Goal: Communication & Community: Answer question/provide support

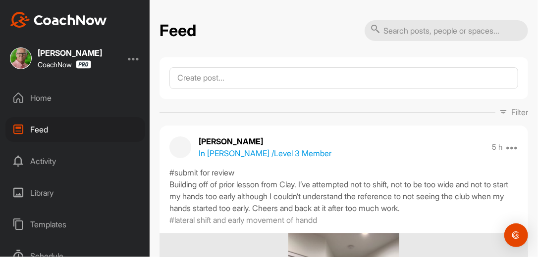
click at [44, 99] on div "Home" at bounding box center [75, 98] width 140 height 25
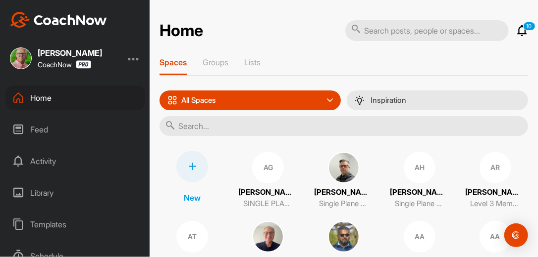
click at [221, 128] on input "text" at bounding box center [343, 126] width 368 height 20
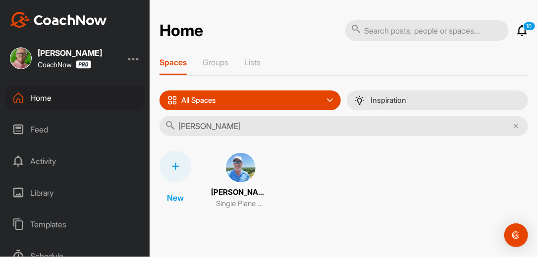
type input "Chris K"
click at [237, 166] on img at bounding box center [241, 168] width 32 height 32
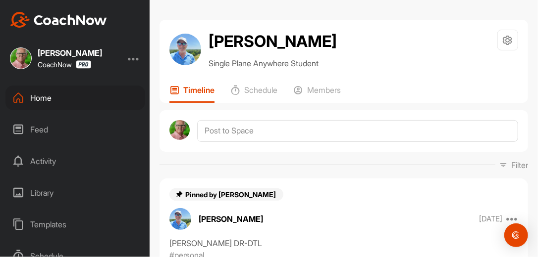
click at [277, 159] on div "Filter Media Type Images Videos Notes Audio Documents Author Bob Borchers reb83…" at bounding box center [343, 165] width 368 height 12
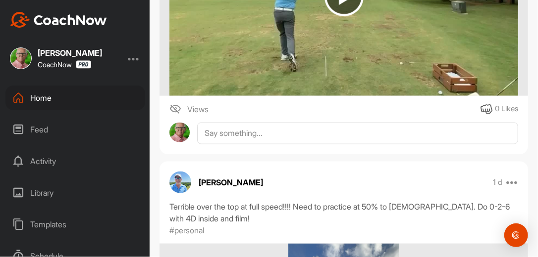
scroll to position [412, 0]
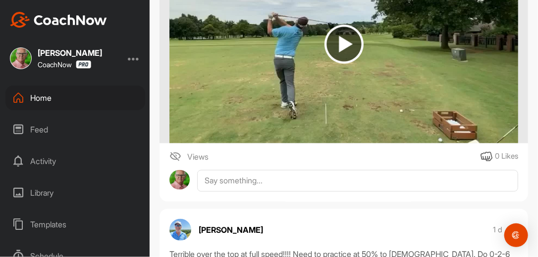
scroll to position [333, 0]
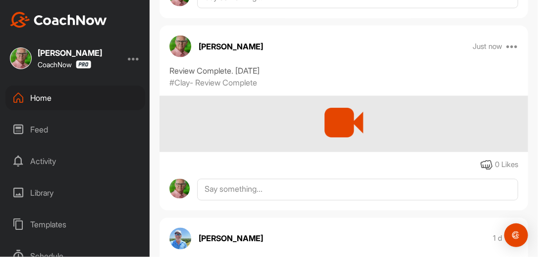
scroll to position [523, 0]
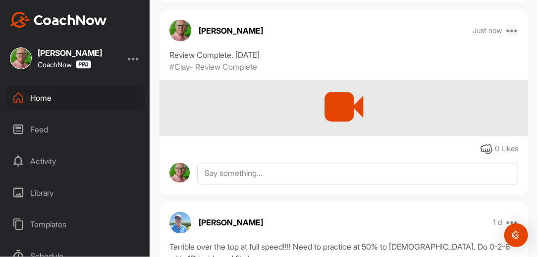
click at [507, 29] on icon at bounding box center [512, 31] width 12 height 12
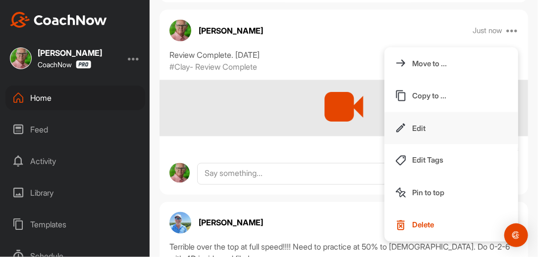
click at [412, 124] on p "Edit" at bounding box center [418, 128] width 13 height 10
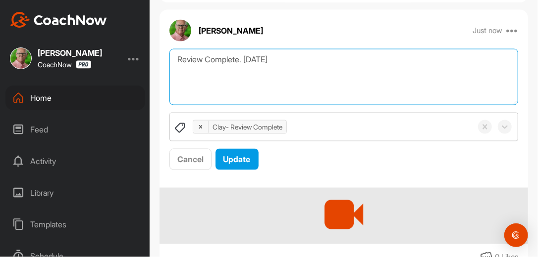
click at [291, 63] on textarea "Review Complete. [DATE]" at bounding box center [343, 77] width 349 height 57
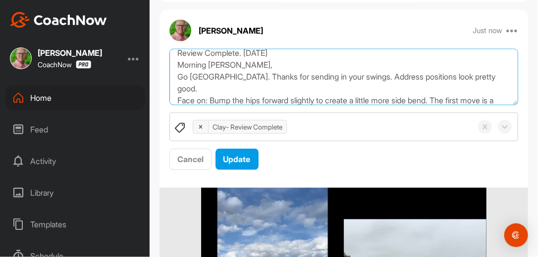
scroll to position [18, 0]
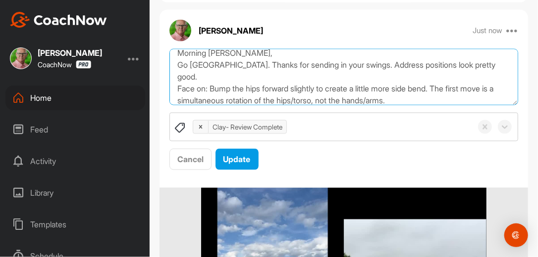
click at [470, 101] on textarea "Review Complete. [DATE] Morning [PERSON_NAME], Go [GEOGRAPHIC_DATA]. Thanks for…" at bounding box center [343, 77] width 349 height 57
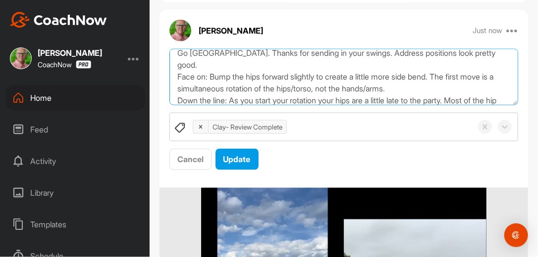
click at [425, 102] on textarea "Review Complete. [DATE] Morning [PERSON_NAME], Go [GEOGRAPHIC_DATA]. Thanks for…" at bounding box center [343, 77] width 349 height 57
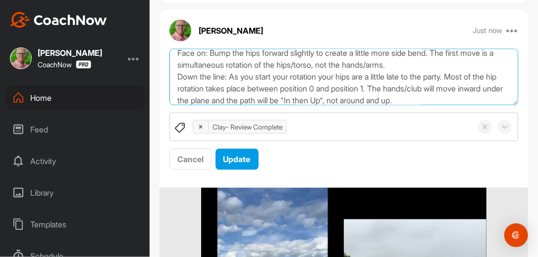
scroll to position [66, 0]
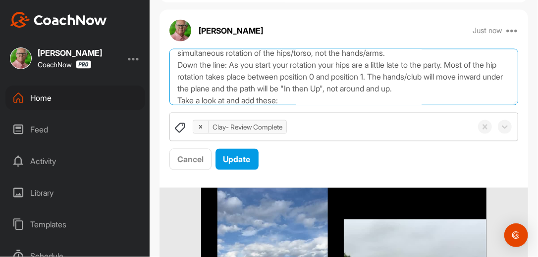
paste textarea "[URL][DOMAIN_NAME]"
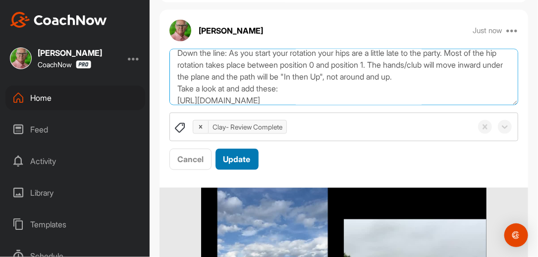
scroll to position [90, 0]
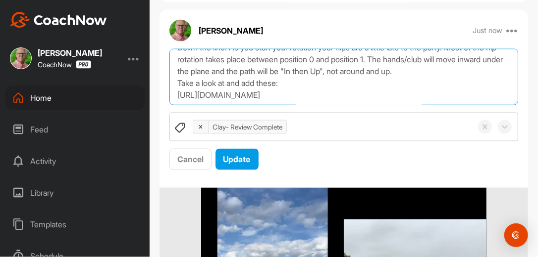
paste textarea "https://watch.gravesgolf.com/single-plane-reset/videos/single-plane-reset-how-a…"
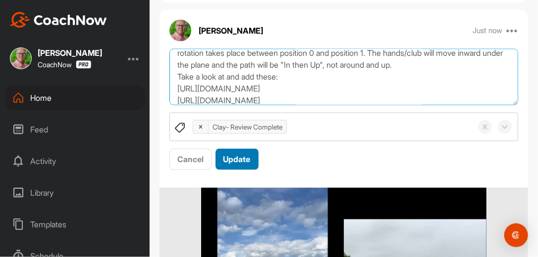
scroll to position [101, 0]
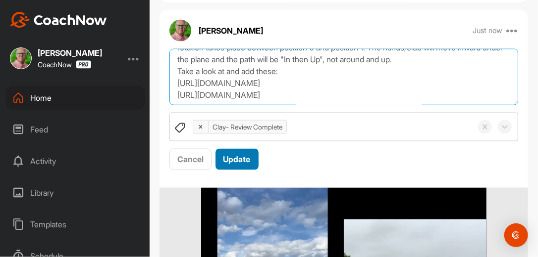
type textarea "Review Complete. 9/26/25 Morning Chris, Go USA. Thanks for sending in your swin…"
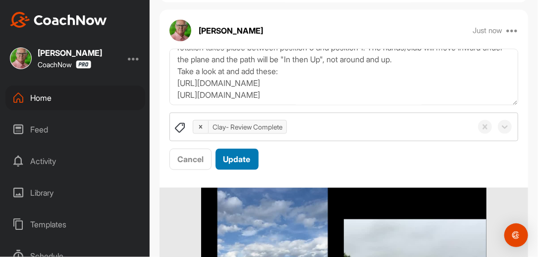
click at [255, 161] on button "Update" at bounding box center [236, 159] width 43 height 21
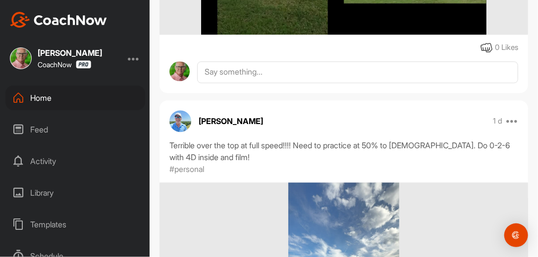
scroll to position [887, 0]
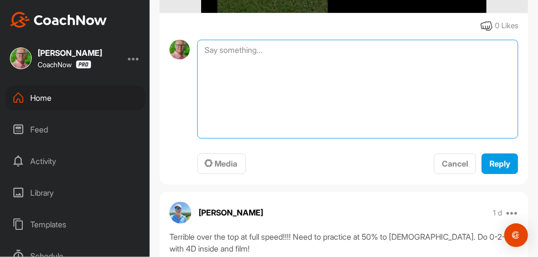
click at [271, 54] on textarea at bounding box center [357, 89] width 321 height 99
type textarea "Review Complete. 9-26-25"
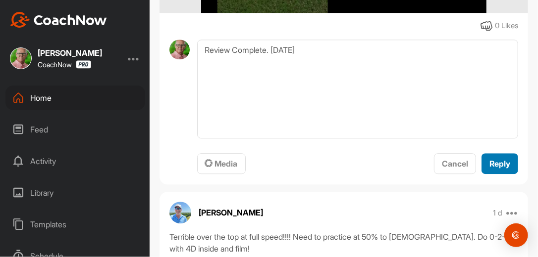
click at [495, 161] on span "Reply" at bounding box center [499, 164] width 21 height 10
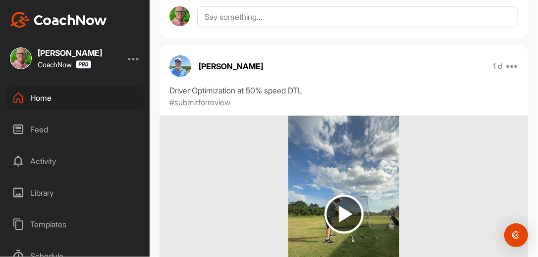
scroll to position [1679, 0]
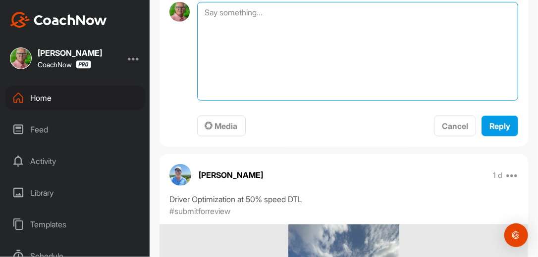
click at [308, 14] on textarea at bounding box center [357, 51] width 321 height 99
type textarea "Review Complete. [DATE]"
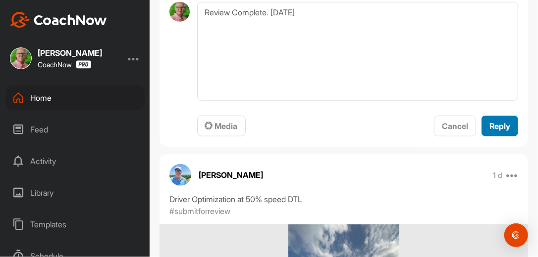
click at [489, 120] on div "Reply" at bounding box center [499, 126] width 21 height 12
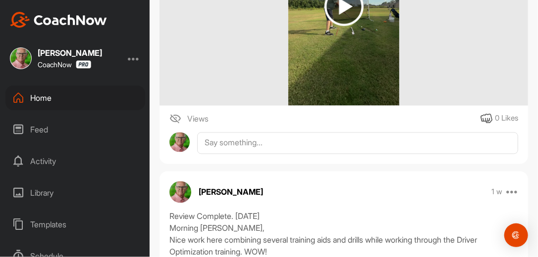
scroll to position [2028, 0]
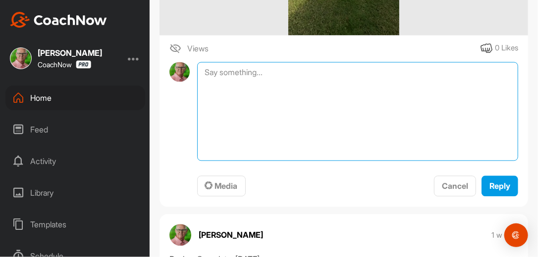
click at [266, 71] on textarea at bounding box center [357, 111] width 321 height 99
type textarea "Review Complete. [DATE]"
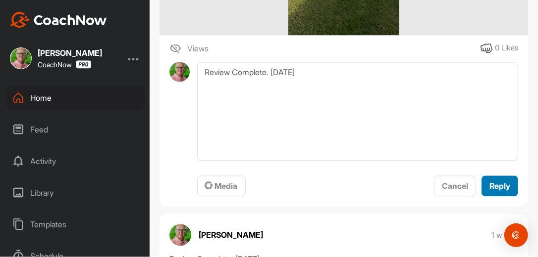
click at [496, 184] on span "Reply" at bounding box center [499, 186] width 21 height 10
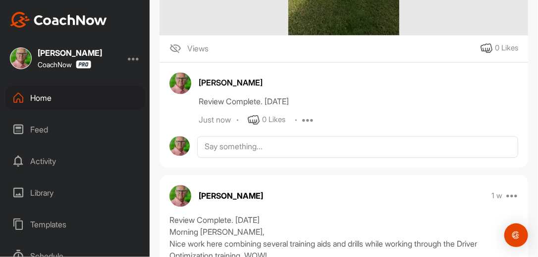
click at [47, 100] on div "Home" at bounding box center [75, 98] width 140 height 25
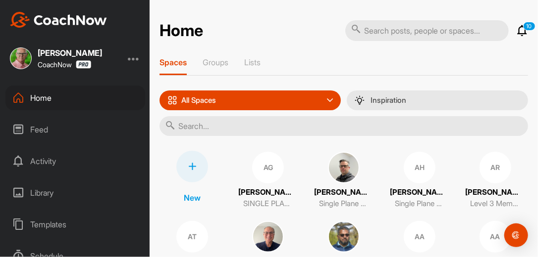
click at [224, 128] on input "text" at bounding box center [343, 126] width 368 height 20
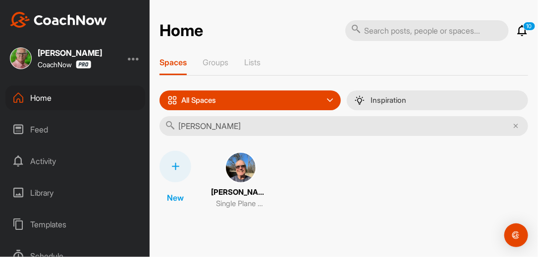
type input "bob bowen"
click at [236, 166] on img at bounding box center [241, 168] width 32 height 32
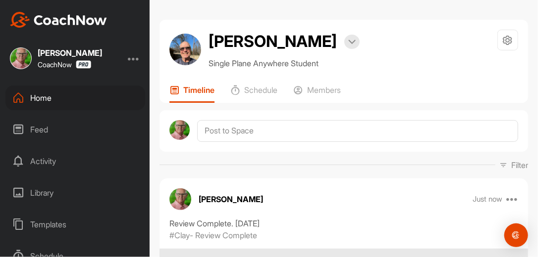
click at [319, 159] on div "Filter Media Type Images Videos Notes Audio Documents Author [PERSON_NAME] [EMA…" at bounding box center [343, 165] width 368 height 12
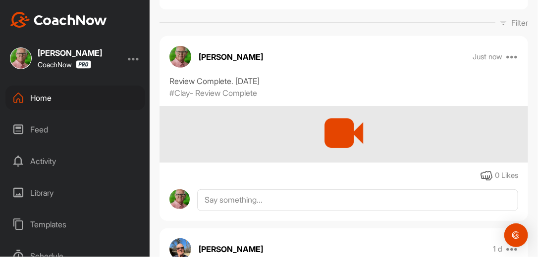
scroll to position [158, 0]
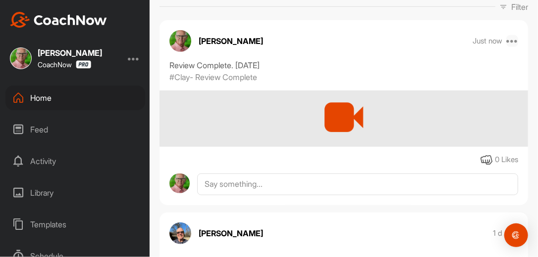
click at [508, 40] on icon at bounding box center [512, 41] width 12 height 12
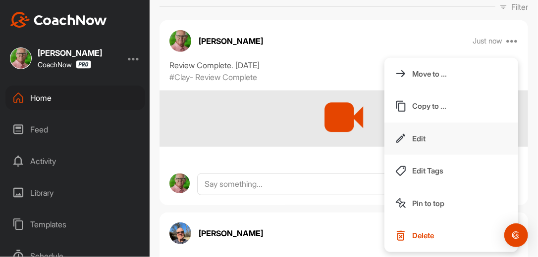
click at [415, 135] on p "Edit" at bounding box center [418, 139] width 13 height 10
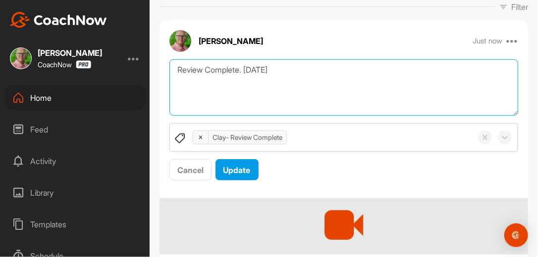
click at [278, 72] on textarea "Review Complete. [DATE]" at bounding box center [343, 87] width 349 height 57
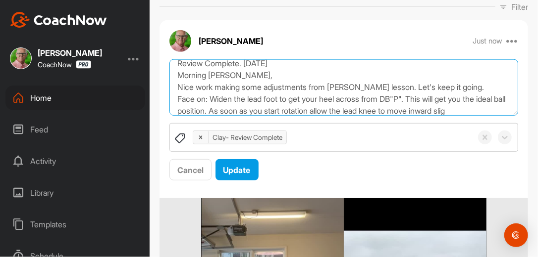
scroll to position [18, 0]
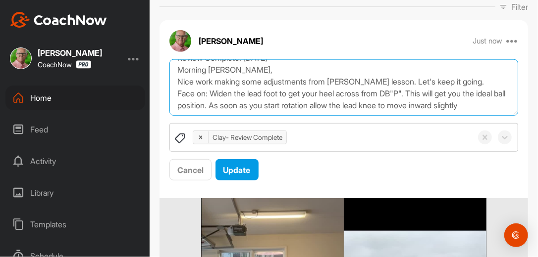
click at [176, 75] on textarea "Review Complete. 9/26/25 Morning Bob, Nice work making some adjustments from Pa…" at bounding box center [343, 87] width 349 height 57
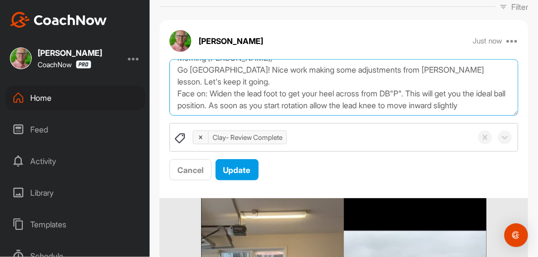
scroll to position [36, 0]
click at [220, 106] on textarea "Review Complete. 9/26/25 Morning Bob, Go USA! Nice work making some adjustments…" at bounding box center [343, 87] width 349 height 57
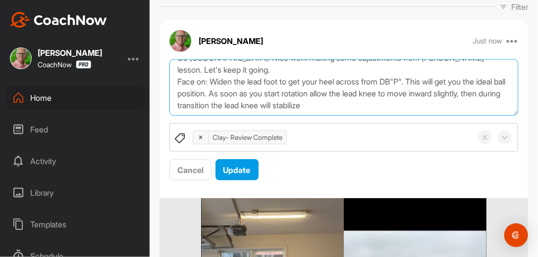
click at [395, 106] on textarea "Review Complete. 9/26/25 Morning Bob, Go USA! Nice work making some adjustments…" at bounding box center [343, 87] width 349 height 57
click at [452, 105] on textarea "Review Complete. 9/26/25 Morning Bob, Go USA! Nice work making some adjustments…" at bounding box center [343, 87] width 349 height 57
paste textarea "https://watch.gravesgolf.com/videos/brock-tip-knee"
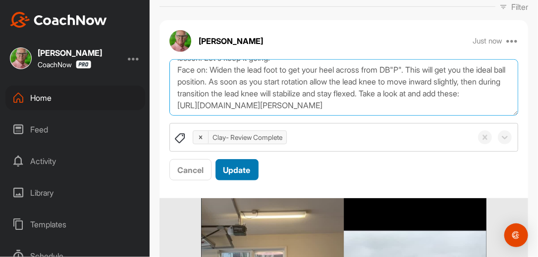
scroll to position [66, 0]
paste textarea "https://watch.gravesgolf.com/videos/quick-tip-stable-lead-knee"
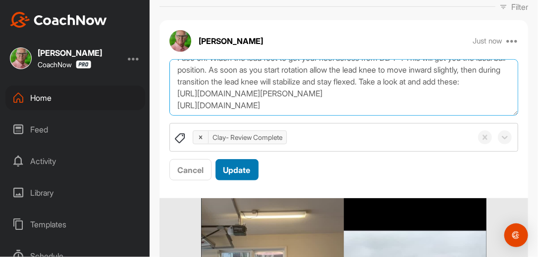
scroll to position [78, 0]
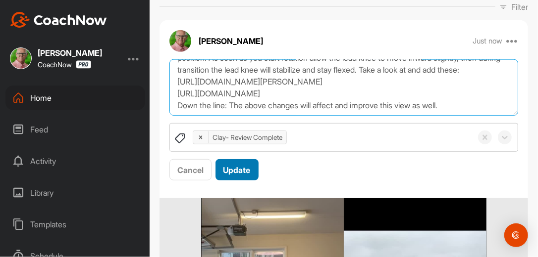
type textarea "Review Complete. 9/26/25 Morning Bob, Go USA! Nice work making some adjustments…"
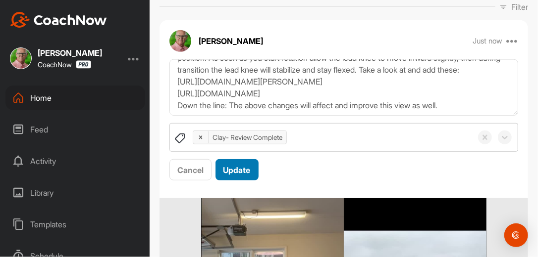
click at [241, 169] on span "Update" at bounding box center [236, 170] width 27 height 10
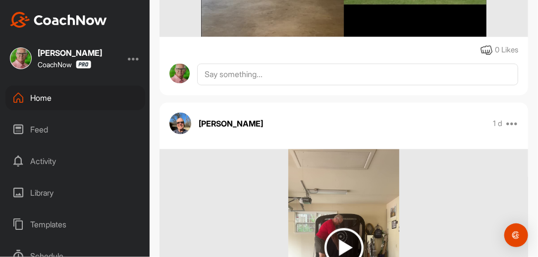
scroll to position [539, 0]
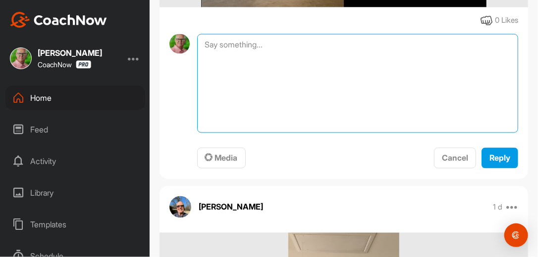
click at [308, 42] on textarea at bounding box center [357, 83] width 321 height 99
type textarea "Review Complete. 9-26-25"
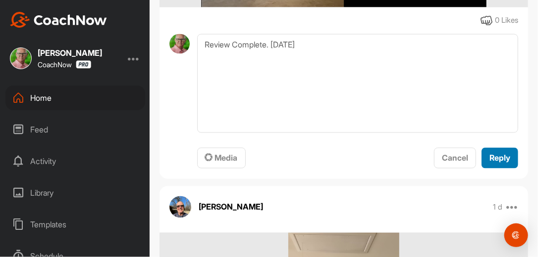
click at [496, 158] on span "Reply" at bounding box center [499, 158] width 21 height 10
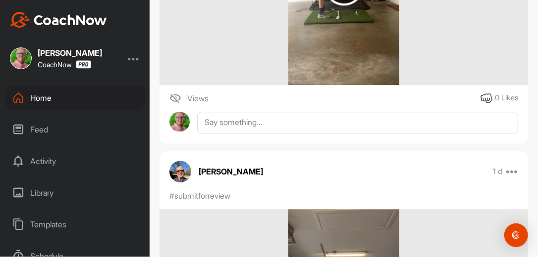
scroll to position [856, 0]
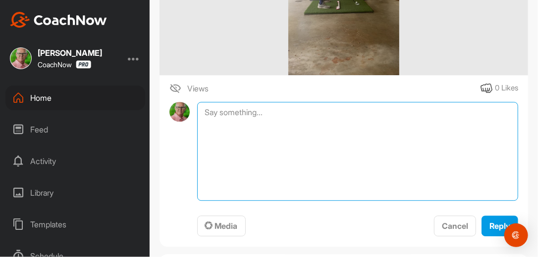
click at [320, 111] on textarea at bounding box center [357, 151] width 321 height 99
type textarea "Review Complete. 9-26-25"
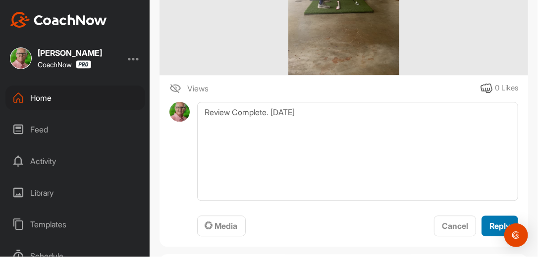
click at [491, 226] on span "Reply" at bounding box center [499, 226] width 21 height 10
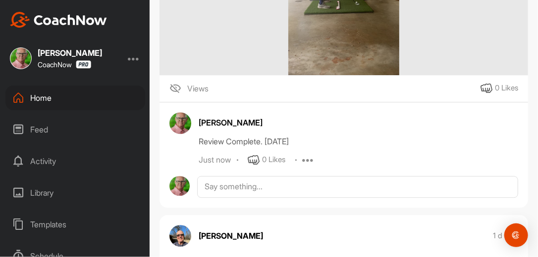
click at [489, 228] on div "Bob Bowen 1 d Pin to top Report" at bounding box center [343, 236] width 368 height 22
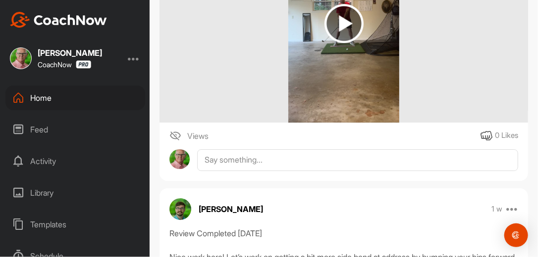
scroll to position [1220, 0]
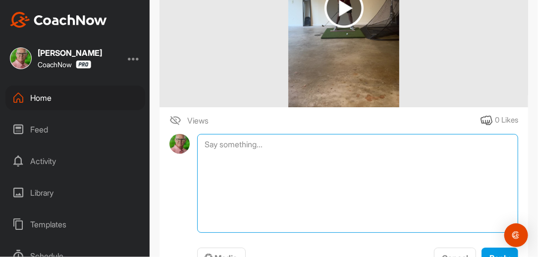
click at [271, 148] on textarea at bounding box center [357, 183] width 321 height 99
type textarea "Review Complete. 9-26-25"
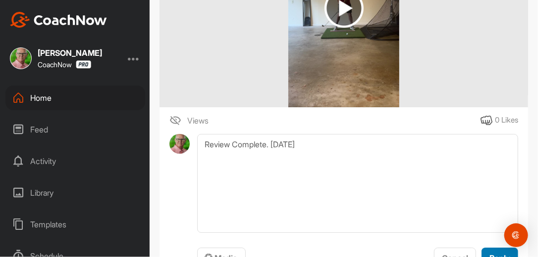
click at [483, 249] on button "Reply" at bounding box center [499, 258] width 37 height 21
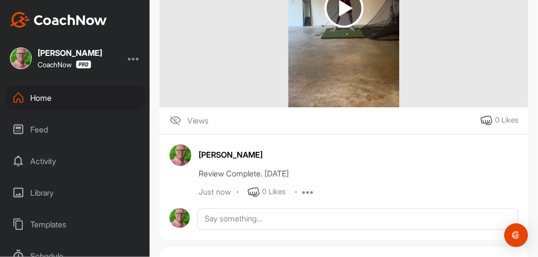
click at [324, 126] on div "Views 0 Likes" at bounding box center [343, 121] width 368 height 12
click at [47, 99] on div "Home" at bounding box center [75, 98] width 140 height 25
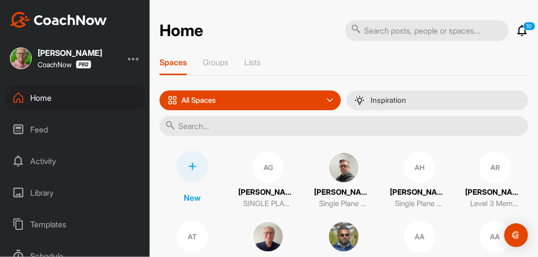
click at [224, 128] on input "text" at bounding box center [343, 126] width 368 height 20
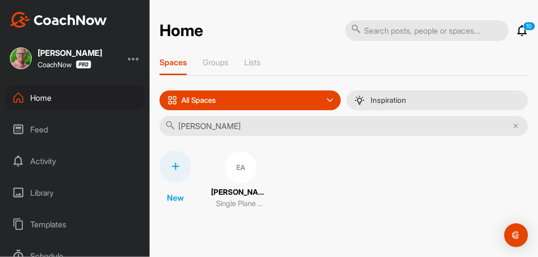
type input "Eric Aubrahn"
click at [234, 160] on div "EA" at bounding box center [241, 168] width 32 height 32
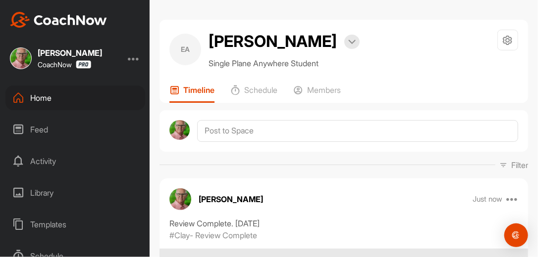
click at [279, 159] on div "Filter Media Type Images Videos Notes Audio Documents Author Bob Borchers reb83…" at bounding box center [343, 165] width 368 height 12
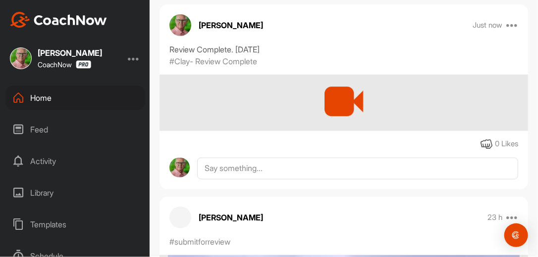
scroll to position [174, 0]
click at [508, 24] on icon at bounding box center [512, 25] width 12 height 12
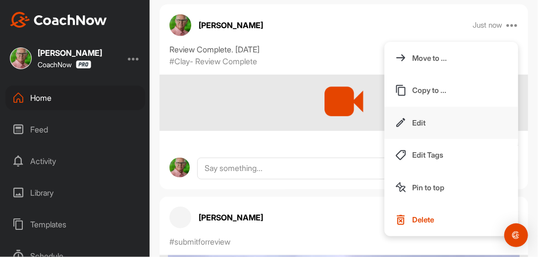
click at [416, 121] on p "Edit" at bounding box center [418, 123] width 13 height 10
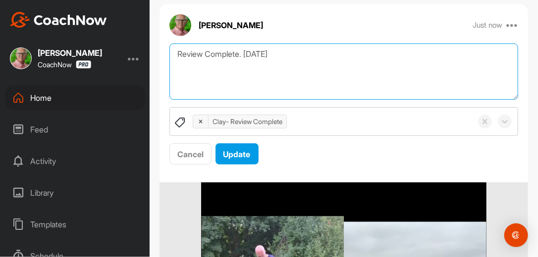
click at [293, 54] on textarea "Review Complete. [DATE]" at bounding box center [343, 72] width 349 height 57
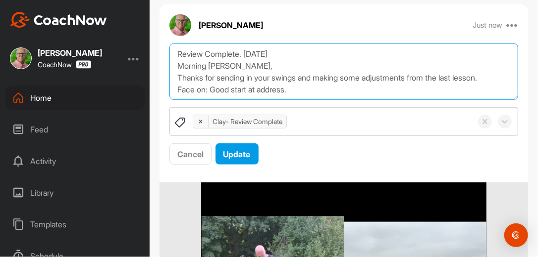
click at [307, 91] on textarea "Review Complete. 9/26/25 Morning Eric, Thanks for sending in your swings and ma…" at bounding box center [343, 72] width 349 height 57
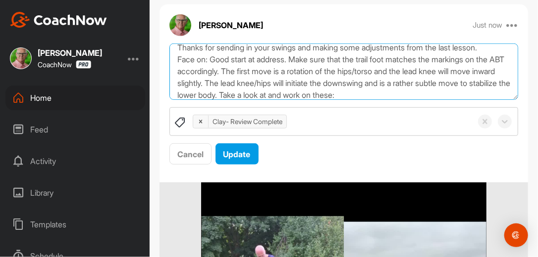
scroll to position [42, 0]
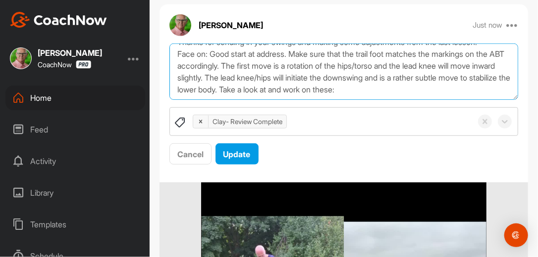
paste textarea "https://watch.gravesgolf.com/videos/brock-tip-knee"
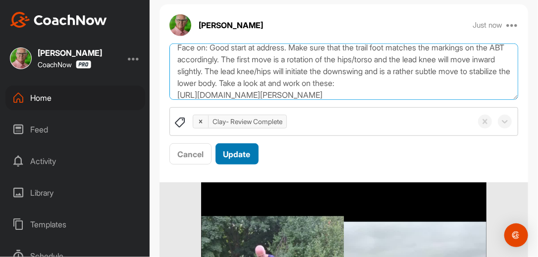
scroll to position [54, 0]
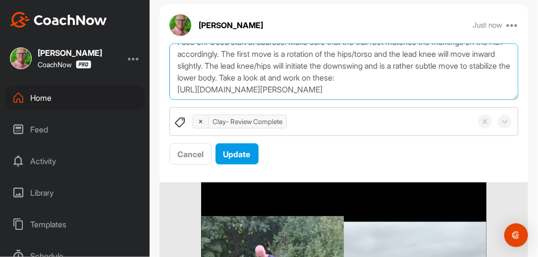
paste textarea "https://watch.gravesgolf.com/videos/quick-tip-stable-lead-knee"
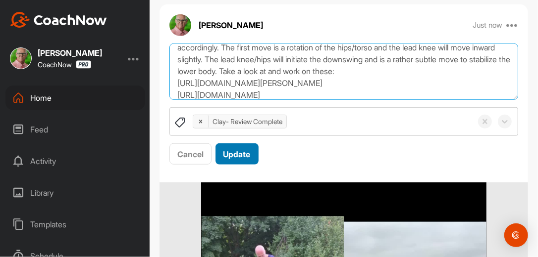
scroll to position [66, 0]
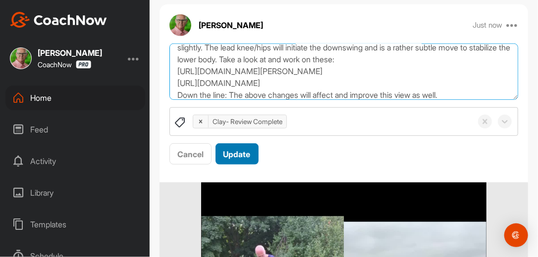
type textarea "Review Complete. 9/26/25 Morning Eric, Thanks for sending in your swings and ma…"
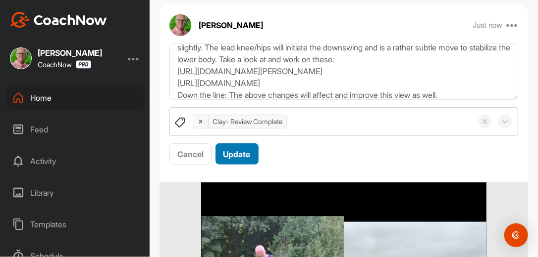
click at [247, 154] on span "Update" at bounding box center [236, 155] width 27 height 10
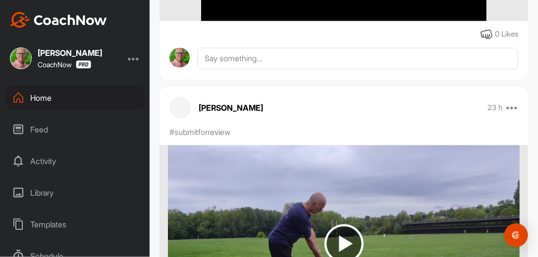
scroll to position [555, 0]
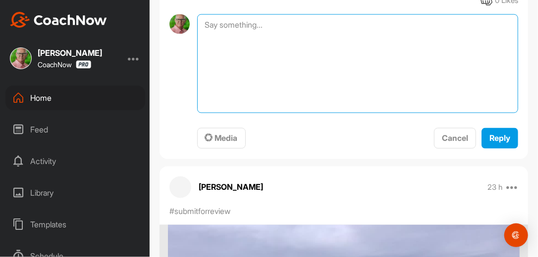
click at [282, 28] on textarea at bounding box center [357, 63] width 321 height 99
type textarea "Review Complete. 9-26-25"
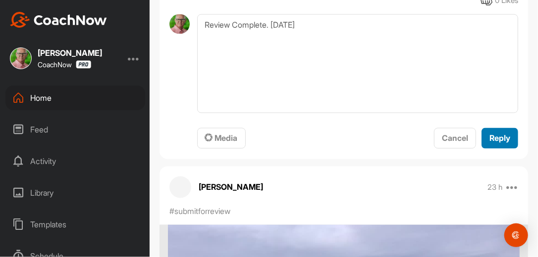
click at [491, 139] on span "Reply" at bounding box center [499, 139] width 21 height 10
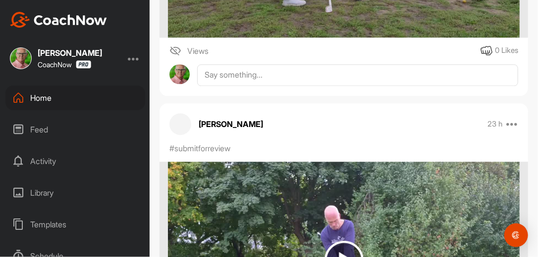
scroll to position [903, 0]
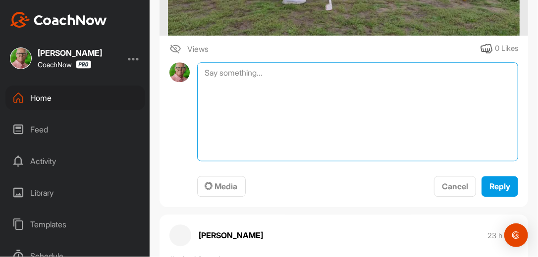
click at [270, 72] on textarea at bounding box center [357, 111] width 321 height 99
type textarea "Review Complete. 9-26-25"
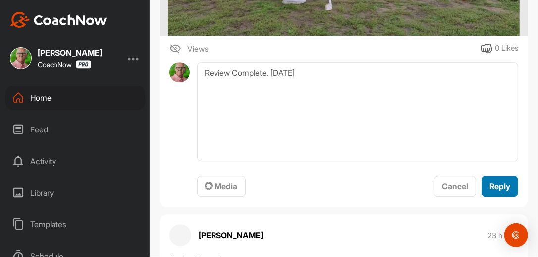
click at [489, 185] on span "Reply" at bounding box center [499, 187] width 21 height 10
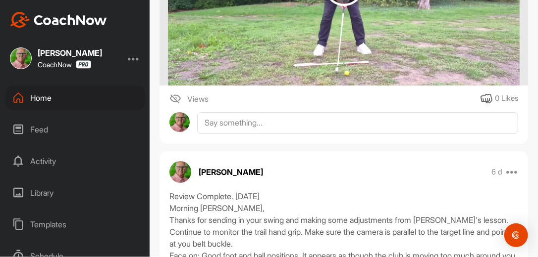
scroll to position [1252, 0]
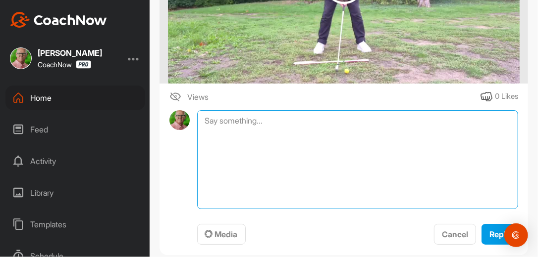
click at [268, 123] on textarea at bounding box center [357, 159] width 321 height 99
type textarea "Review Complete. 9-26-25"
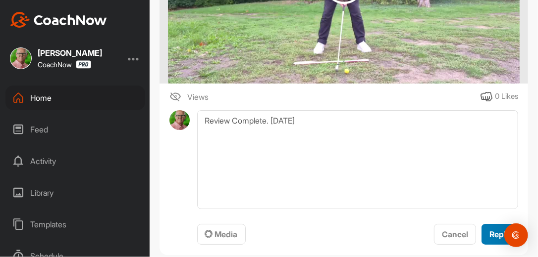
click at [493, 238] on span "Reply" at bounding box center [499, 235] width 21 height 10
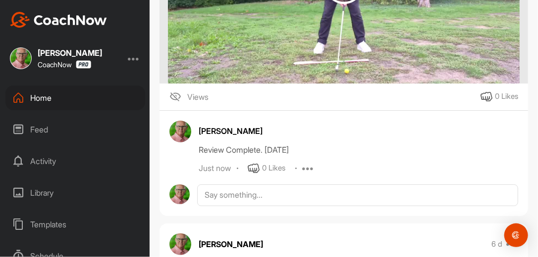
click at [52, 99] on div "Home" at bounding box center [75, 98] width 140 height 25
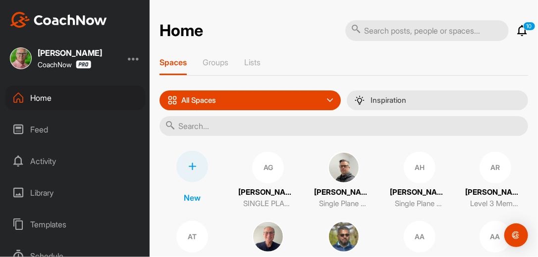
click at [221, 129] on input "text" at bounding box center [343, 126] width 368 height 20
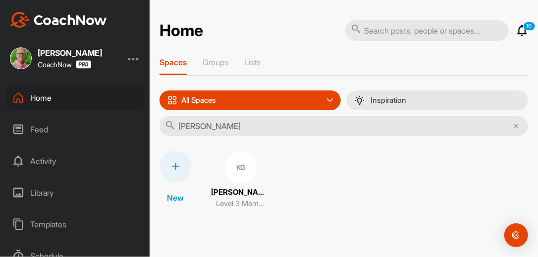
type input "Kevin Gallinari"
click at [236, 171] on div "KG" at bounding box center [241, 168] width 32 height 32
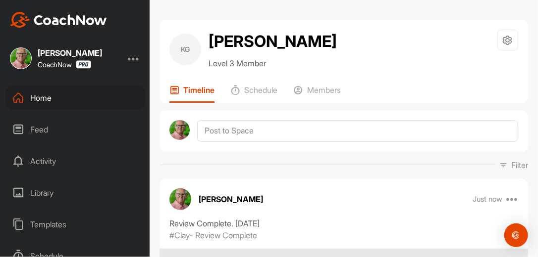
click at [412, 160] on div "Filter Media Type Images Videos Notes Audio Documents Author [PERSON_NAME] [EMA…" at bounding box center [343, 165] width 368 height 12
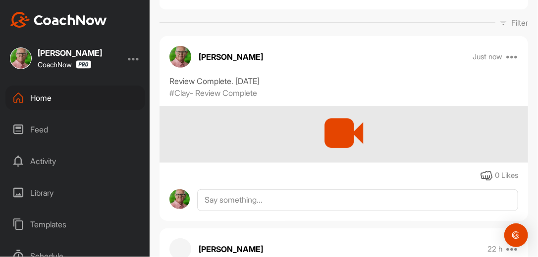
scroll to position [158, 0]
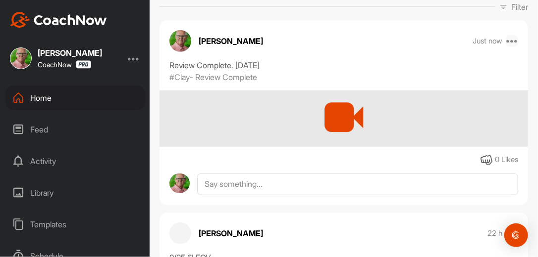
click at [506, 39] on icon at bounding box center [512, 41] width 12 height 12
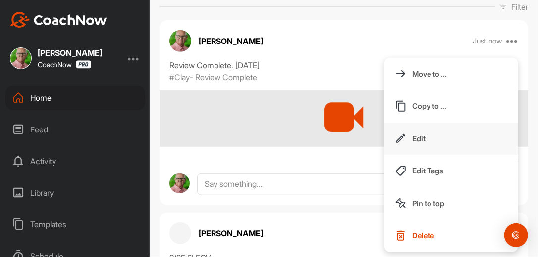
click at [405, 137] on button "Edit" at bounding box center [451, 139] width 134 height 33
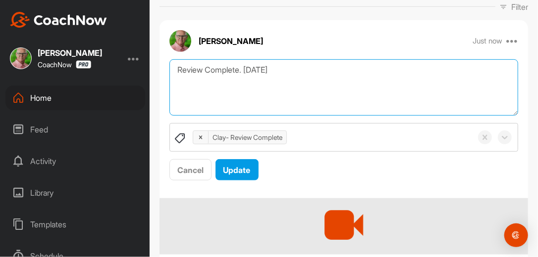
click at [311, 73] on textarea "Review Complete. [DATE]" at bounding box center [343, 87] width 349 height 57
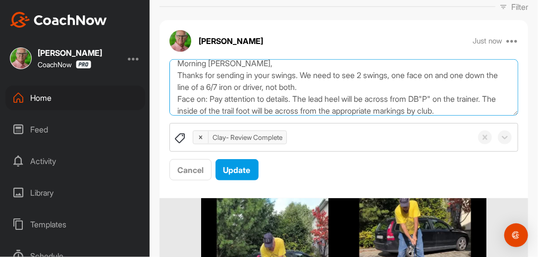
scroll to position [30, 0]
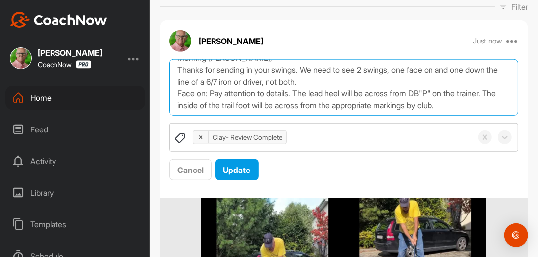
click at [203, 99] on textarea "Review Complete. [DATE] Morning [PERSON_NAME], Thanks for sending in your swing…" at bounding box center [343, 87] width 349 height 57
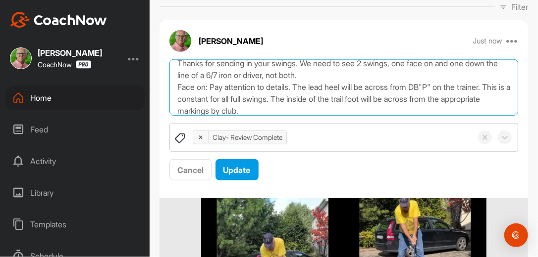
click at [328, 112] on textarea "Review Complete. [DATE] Morning [PERSON_NAME], Thanks for sending in your swing…" at bounding box center [343, 87] width 349 height 57
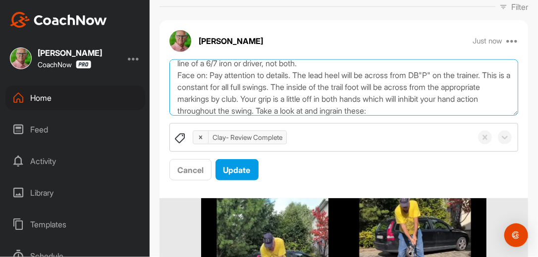
scroll to position [54, 0]
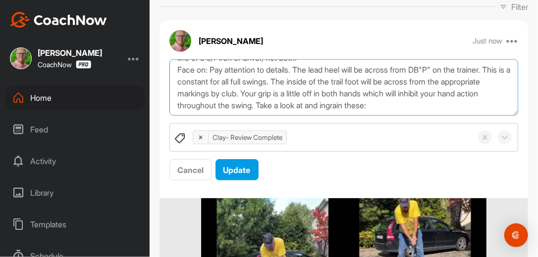
paste textarea "[URL][DOMAIN_NAME]"
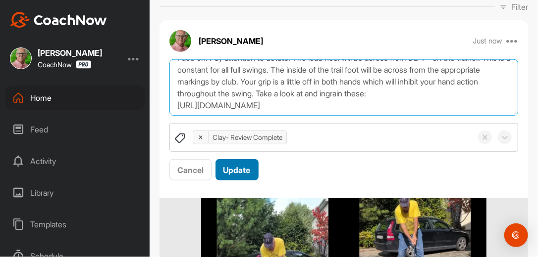
scroll to position [78, 0]
paste textarea "[URL][DOMAIN_NAME]"
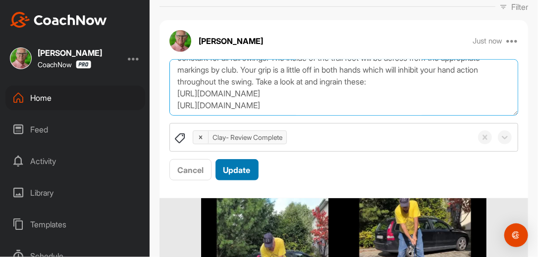
scroll to position [90, 0]
paste textarea "[URL][DOMAIN_NAME]"
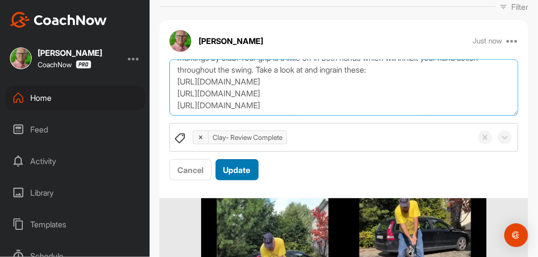
type textarea "Review Complete. [DATE] Morning [PERSON_NAME], Thanks for sending in your swing…"
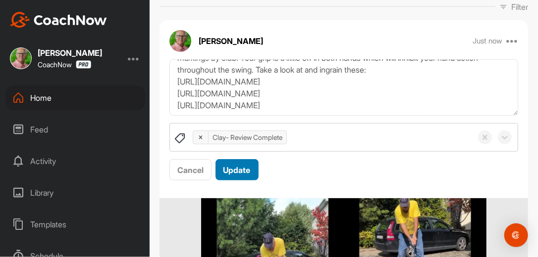
click at [246, 165] on span "Update" at bounding box center [236, 170] width 27 height 10
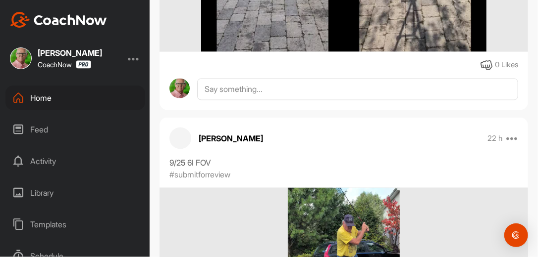
scroll to position [507, 0]
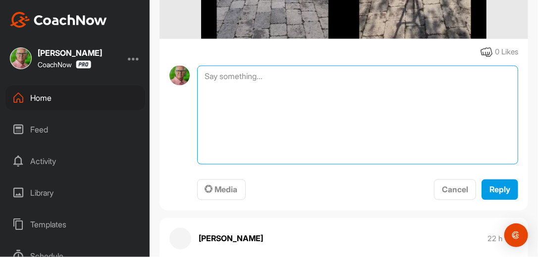
click at [253, 80] on textarea at bounding box center [357, 115] width 321 height 99
type textarea "Review Complete. [DATE]"
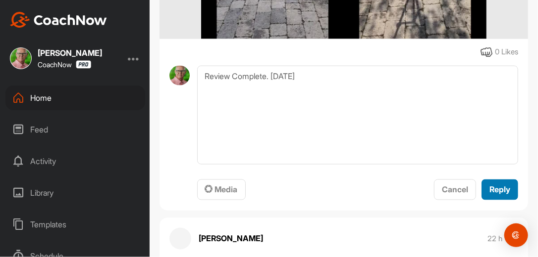
click at [499, 185] on span "Reply" at bounding box center [499, 190] width 21 height 10
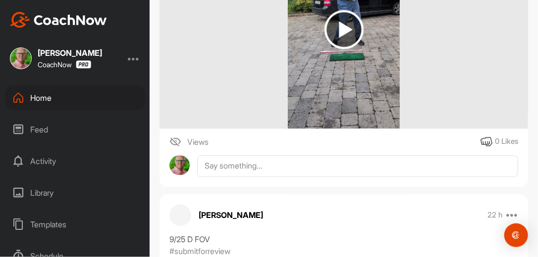
scroll to position [903, 0]
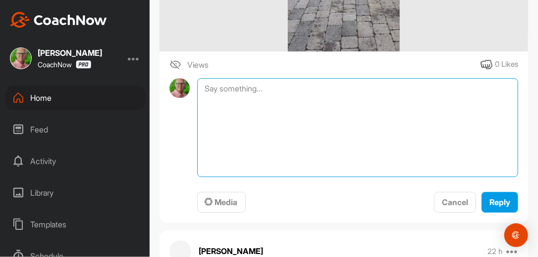
click at [280, 90] on textarea at bounding box center [357, 127] width 321 height 99
type textarea "Review Complete. [DATE]"
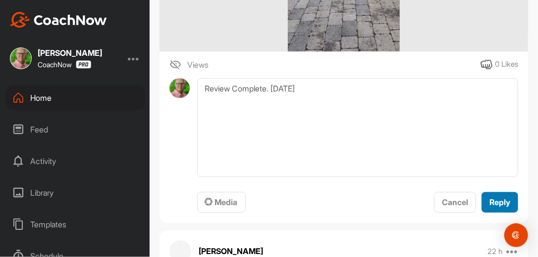
click at [490, 202] on span "Reply" at bounding box center [499, 203] width 21 height 10
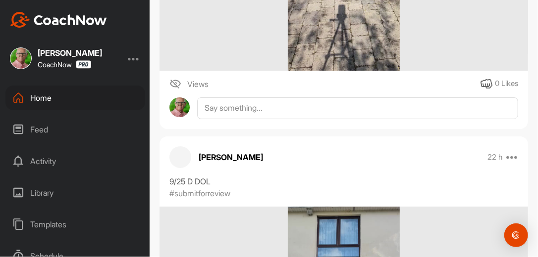
scroll to position [1299, 0]
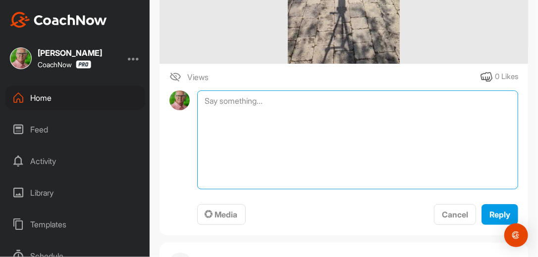
click at [283, 101] on textarea at bounding box center [357, 140] width 321 height 99
type textarea "Review Complete. [DATE]"
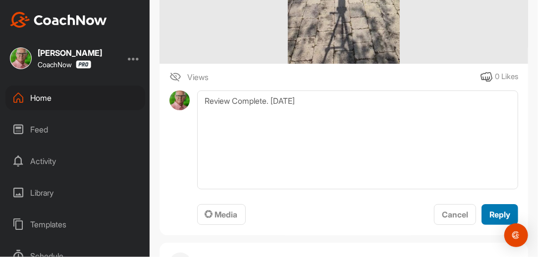
click at [494, 212] on span "Reply" at bounding box center [499, 215] width 21 height 10
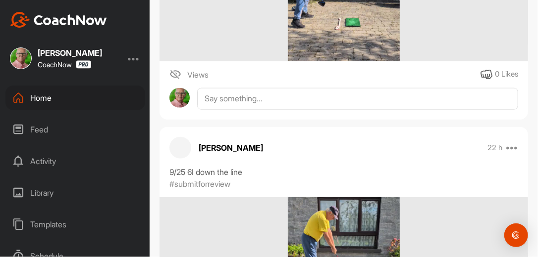
scroll to position [1711, 0]
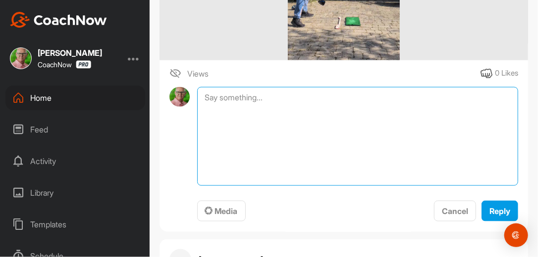
click at [275, 93] on textarea at bounding box center [357, 136] width 321 height 99
type textarea "Review Complete. [DATE]"
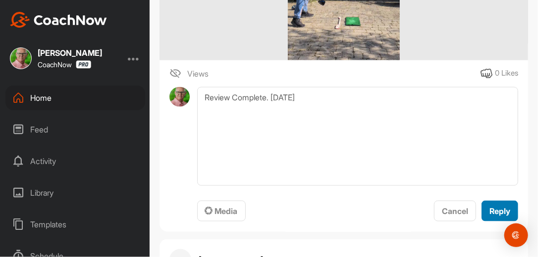
click at [489, 206] on span "Reply" at bounding box center [499, 211] width 21 height 10
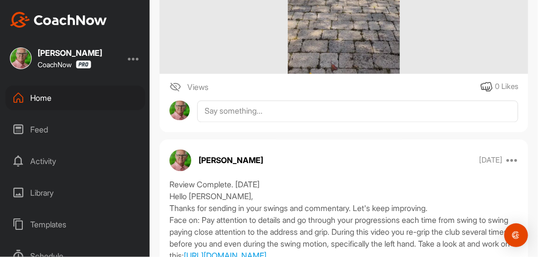
scroll to position [2107, 0]
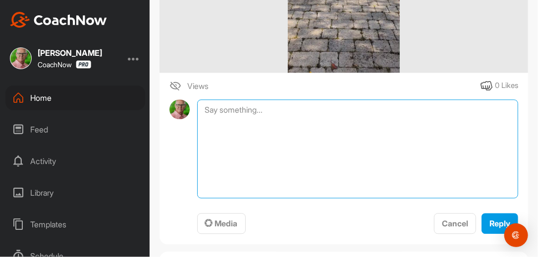
click at [279, 103] on textarea at bounding box center [357, 149] width 321 height 99
type textarea "Review Complete. 9-26-25"
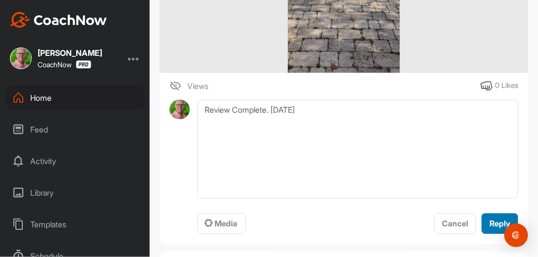
click at [489, 222] on span "Reply" at bounding box center [499, 224] width 21 height 10
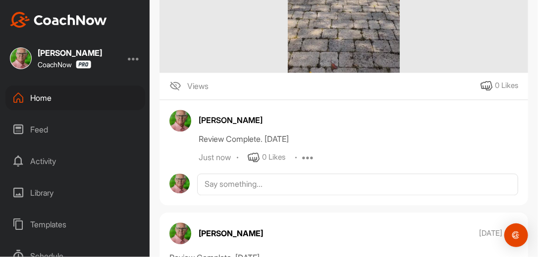
click at [440, 160] on div "Just now 0 Likes Edit Delete" at bounding box center [358, 158] width 319 height 12
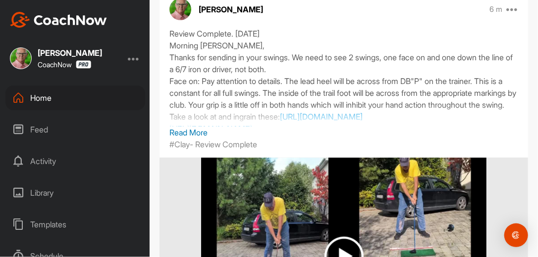
scroll to position [174, 0]
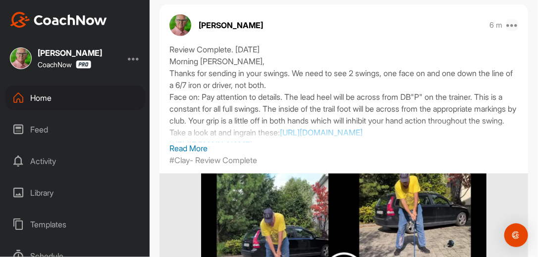
click at [508, 26] on icon at bounding box center [512, 25] width 12 height 12
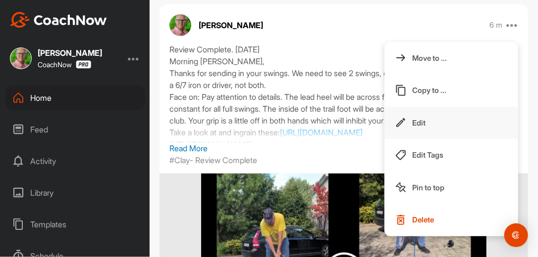
click at [429, 118] on button "Edit" at bounding box center [451, 123] width 134 height 33
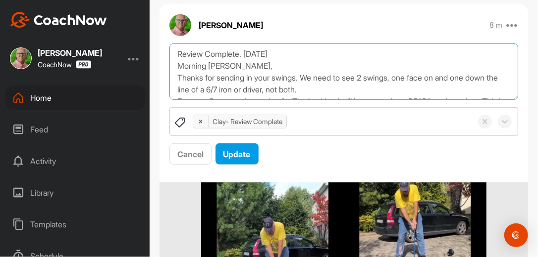
click at [309, 77] on textarea "Review Complete. 9/26/25 Morning Kevin, Thanks for sending in your swings. We n…" at bounding box center [343, 72] width 349 height 57
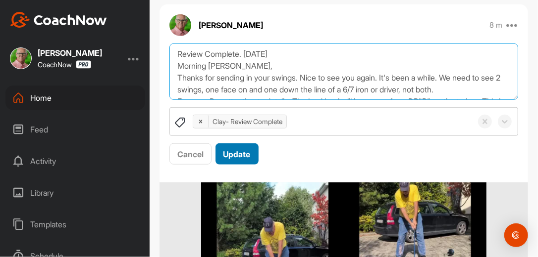
type textarea "Review Complete. 9/26/25 Morning Kevin, Thanks for sending in your swings. Nice…"
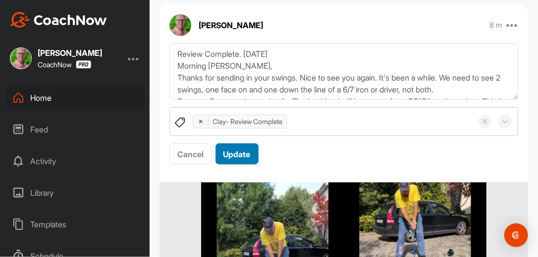
click at [236, 151] on span "Update" at bounding box center [236, 155] width 27 height 10
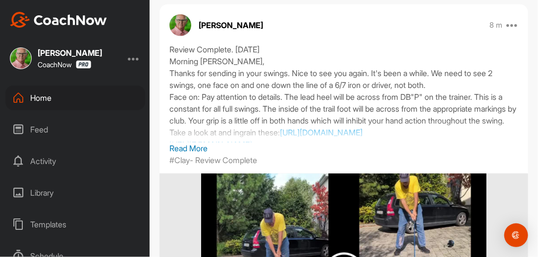
click at [43, 98] on div "Home" at bounding box center [75, 98] width 140 height 25
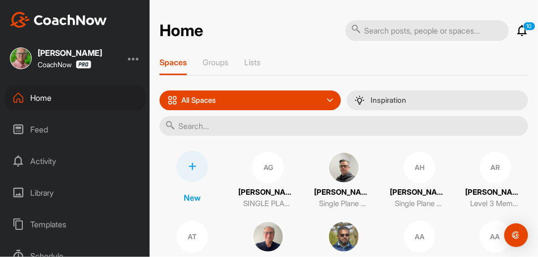
click at [208, 128] on input "text" at bounding box center [343, 126] width 368 height 20
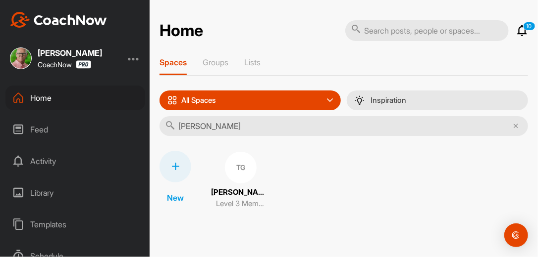
type input "[PERSON_NAME]"
click at [236, 166] on div "TG" at bounding box center [241, 168] width 32 height 32
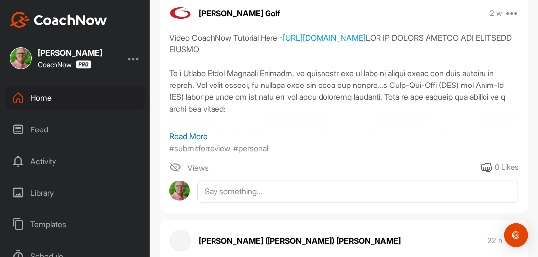
scroll to position [253, 0]
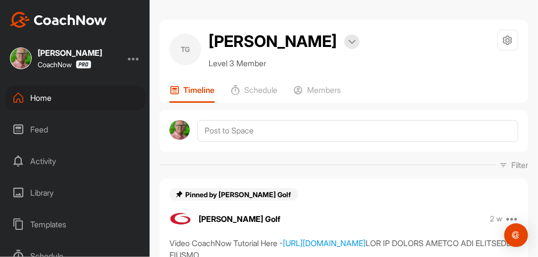
click at [314, 162] on div "Filter Media Type Images Videos Notes Audio Documents Author [PERSON_NAME] [EMA…" at bounding box center [343, 165] width 368 height 12
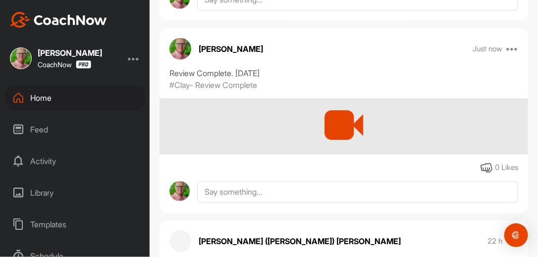
scroll to position [412, 0]
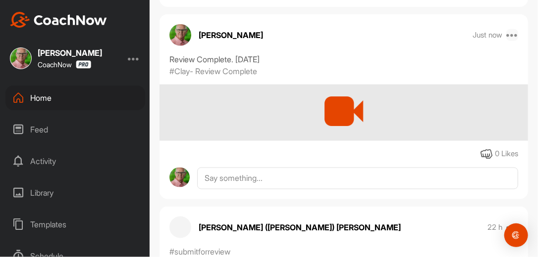
click at [507, 36] on icon at bounding box center [512, 35] width 12 height 12
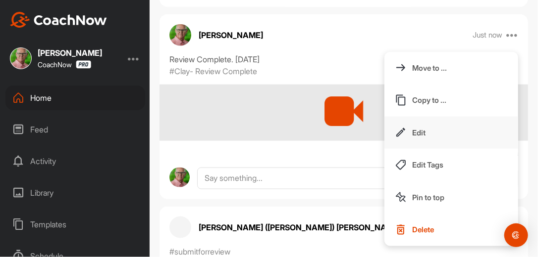
click at [415, 131] on p "Edit" at bounding box center [418, 133] width 13 height 10
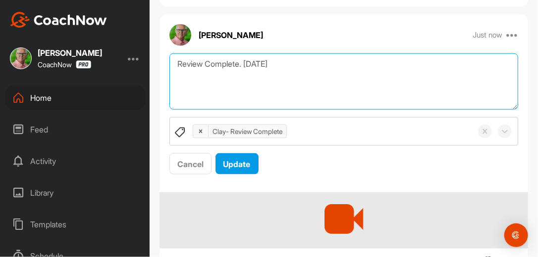
click at [297, 65] on textarea "Review Complete. [DATE]" at bounding box center [343, 81] width 349 height 57
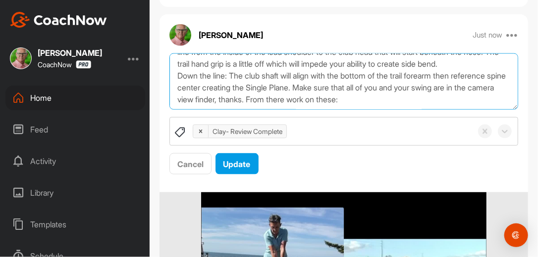
scroll to position [90, 0]
paste textarea "[URL][DOMAIN_NAME]"
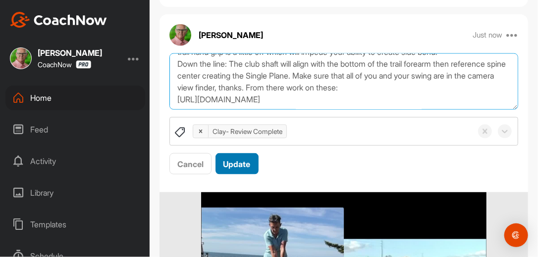
scroll to position [113, 0]
paste textarea "[URL][DOMAIN_NAME]"
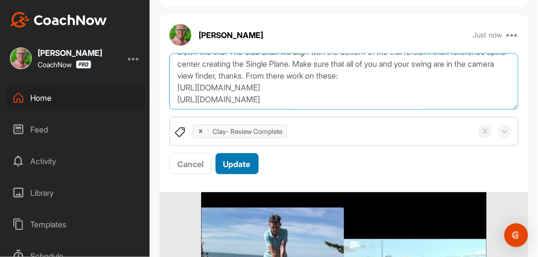
scroll to position [125, 0]
paste textarea "[URL][DOMAIN_NAME]"
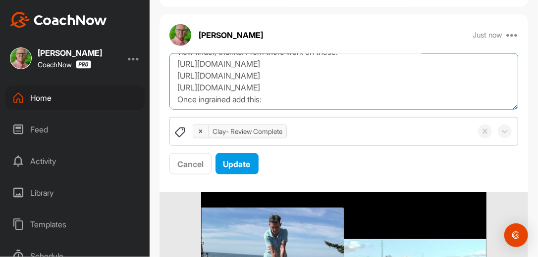
scroll to position [149, 0]
paste textarea "[URL][DOMAIN_NAME]"
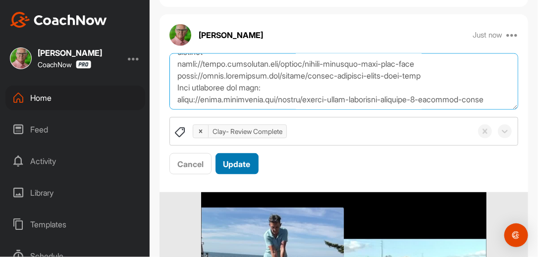
type textarea "Review Complete. [DATE] Morning [PERSON_NAME], Beautiful backdrop and practice …"
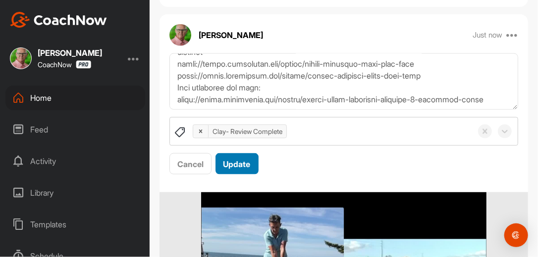
click at [242, 163] on span "Update" at bounding box center [236, 164] width 27 height 10
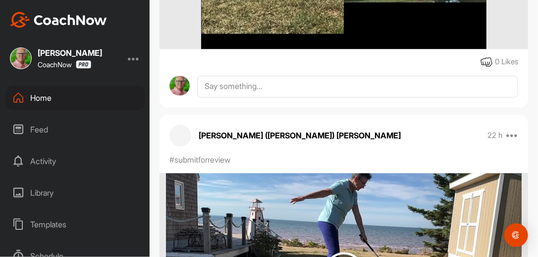
scroll to position [760, 0]
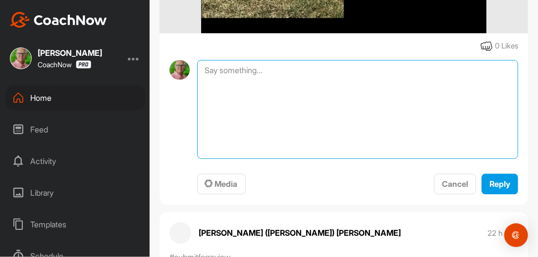
click at [276, 77] on textarea at bounding box center [357, 109] width 321 height 99
type textarea "Review Complete. 9-26-25"
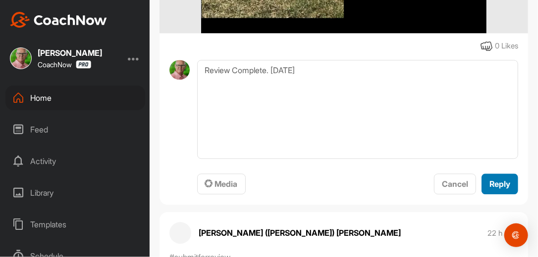
click at [493, 182] on span "Reply" at bounding box center [499, 184] width 21 height 10
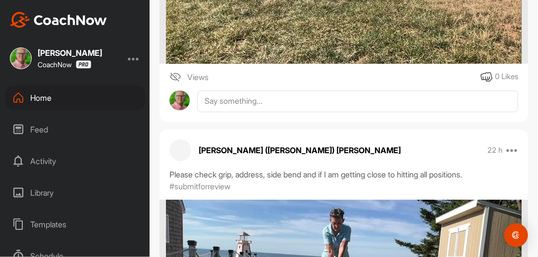
scroll to position [1141, 0]
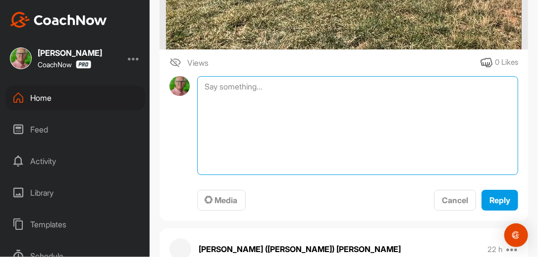
click at [300, 93] on textarea at bounding box center [357, 125] width 321 height 99
type textarea "Review Complete. 9-26-25"
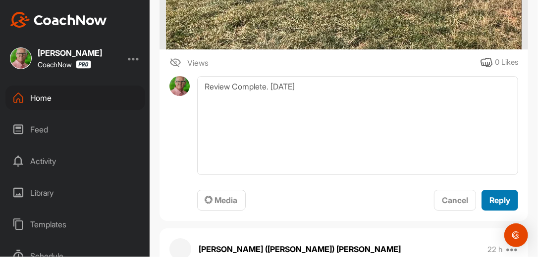
click at [489, 204] on span "Reply" at bounding box center [499, 201] width 21 height 10
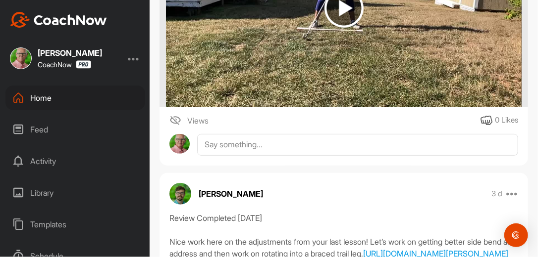
scroll to position [1537, 0]
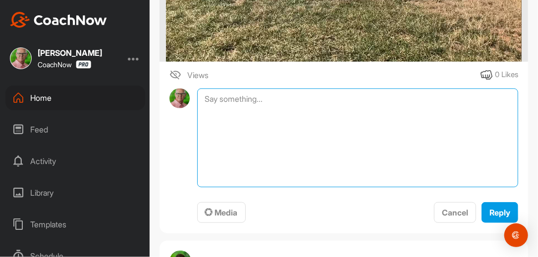
click at [266, 99] on textarea at bounding box center [357, 138] width 321 height 99
type textarea "Review Complete. 9-26-25"
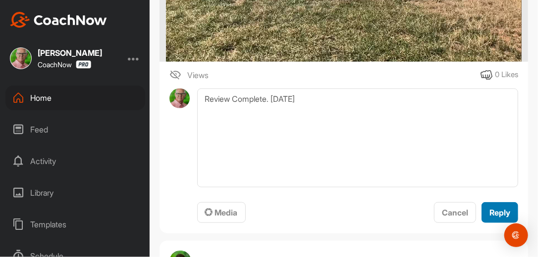
click at [498, 216] on span "Reply" at bounding box center [499, 213] width 21 height 10
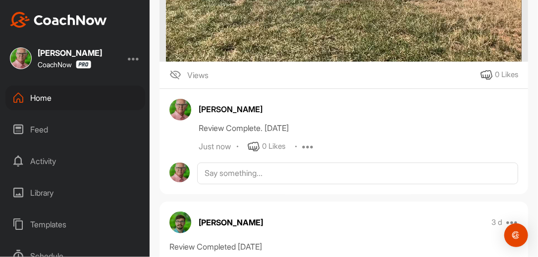
click at [52, 103] on div "Home" at bounding box center [75, 98] width 140 height 25
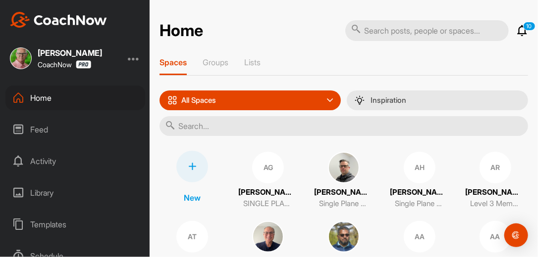
click at [200, 128] on input "text" at bounding box center [343, 126] width 368 height 20
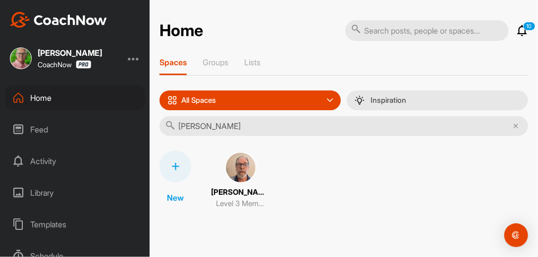
type input "Steve Plon"
click at [230, 164] on img at bounding box center [241, 168] width 32 height 32
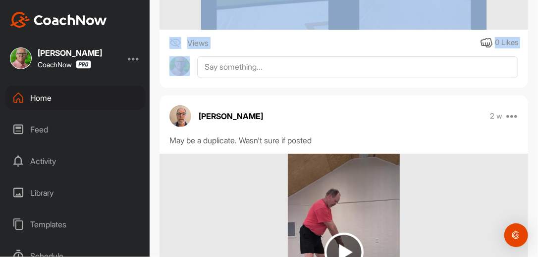
scroll to position [1442, 0]
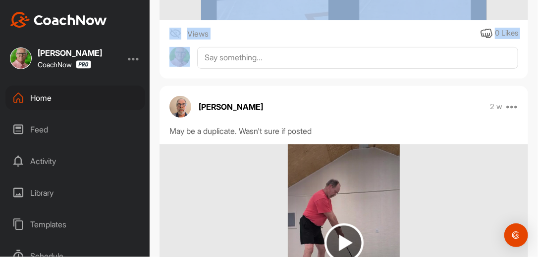
click at [537, 73] on html "Clay Farnsworth CoachNow Home Feed Activity Library Templates Schedule Support …" at bounding box center [269, 128] width 538 height 257
drag, startPoint x: 539, startPoint y: 73, endPoint x: 469, endPoint y: 77, distance: 69.4
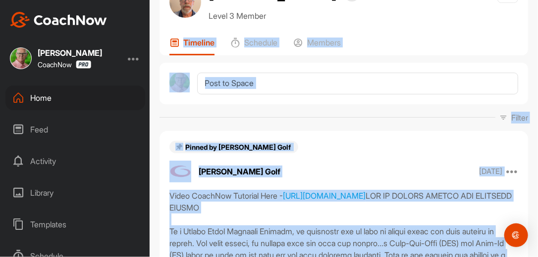
scroll to position [0, 0]
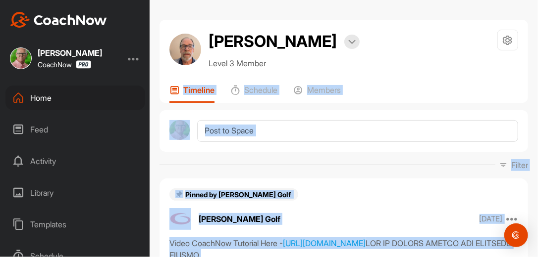
drag, startPoint x: 537, startPoint y: 32, endPoint x: 535, endPoint y: 9, distance: 22.4
click at [535, 9] on div "Steve Plonk Bookings Level 3 Member Space Settings Your Notifications Leave Spa…" at bounding box center [344, 128] width 388 height 257
click at [435, 48] on div "Steve Plonk Bookings Level 3 Member Space Settings Your Notifications Leave Spa…" at bounding box center [343, 50] width 349 height 40
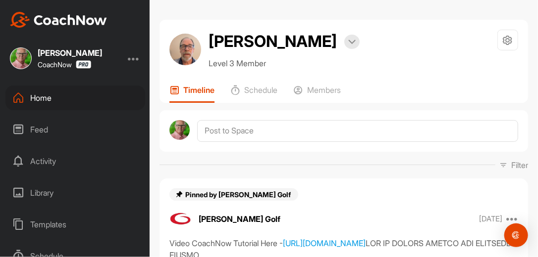
click at [313, 160] on div "Filter Media Type Images Videos Notes Audio Documents Author [PERSON_NAME] [EMA…" at bounding box center [343, 165] width 368 height 12
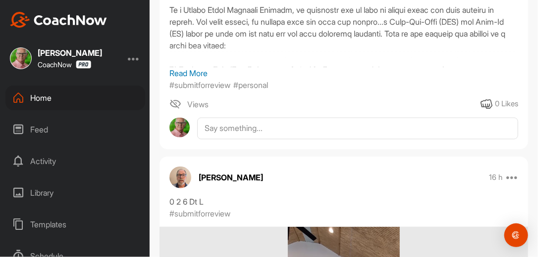
scroll to position [285, 0]
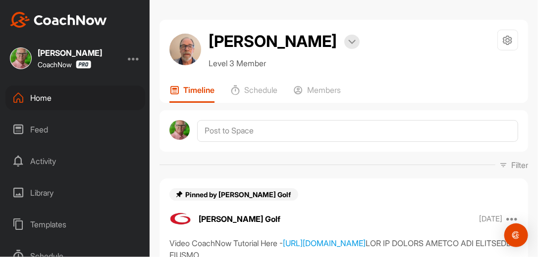
click at [280, 161] on div "Filter Media Type Images Videos Notes Audio Documents Author Bob Borchers reb83…" at bounding box center [343, 165] width 368 height 12
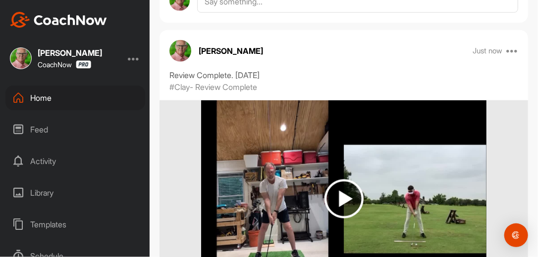
scroll to position [412, 0]
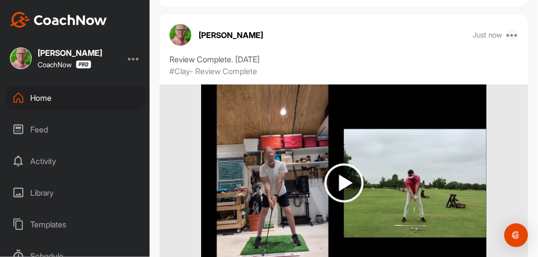
click at [508, 35] on icon at bounding box center [512, 35] width 12 height 12
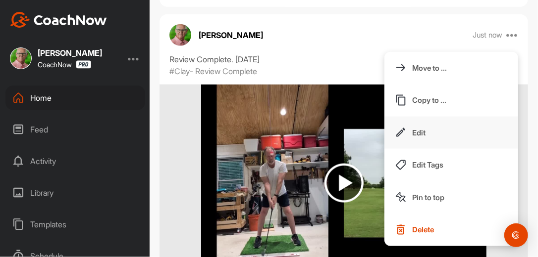
click at [417, 131] on p "Edit" at bounding box center [418, 133] width 13 height 10
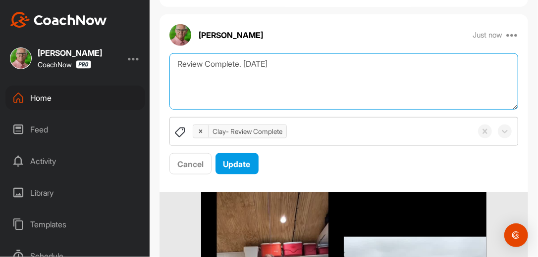
click at [299, 65] on textarea "Review Complete. 9/26/25" at bounding box center [343, 81] width 349 height 57
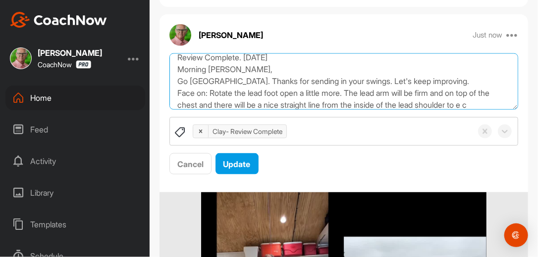
scroll to position [18, 0]
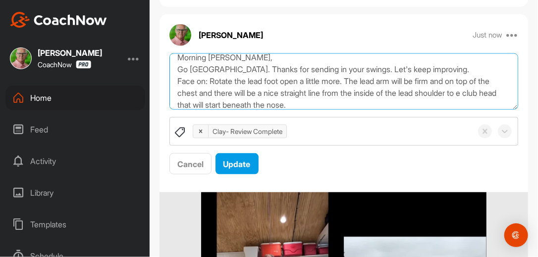
click at [346, 103] on textarea "Review Complete. 9/26/25 Morning Steve, Go USA. Thanks for sending in your swin…" at bounding box center [343, 81] width 349 height 57
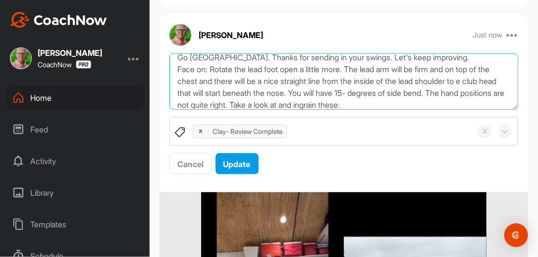
scroll to position [42, 0]
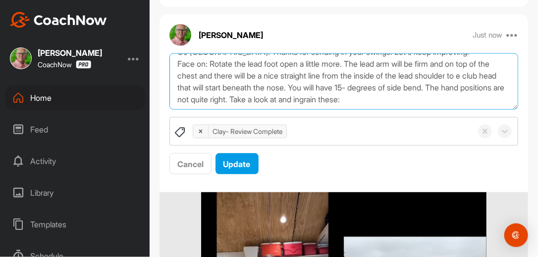
paste textarea "https://watch.gravesgolf.com/videos/30-day-indoor-training-plan-everyday-addres…"
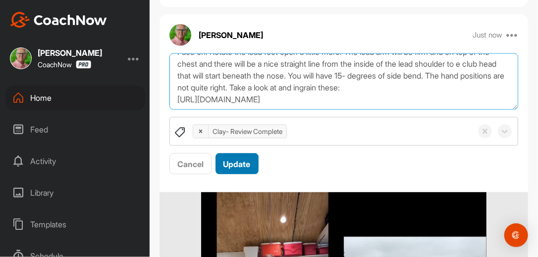
scroll to position [66, 0]
paste textarea "https://watch.gravesgolf.com/videos/weekly-training-lead-hand-grip"
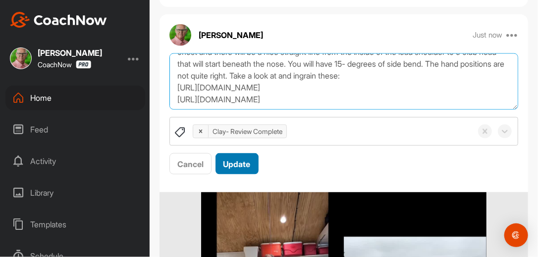
scroll to position [78, 0]
paste textarea "https://watch.gravesgolf.com/videos/weekly-training-trail-hand-grip"
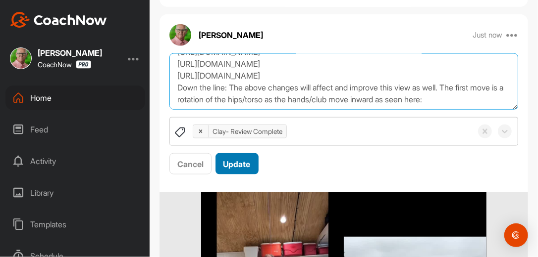
scroll to position [113, 0]
paste textarea "https://watch.gravesgolf.com/videos/single-plane-refresher-position-1-takeaway-…"
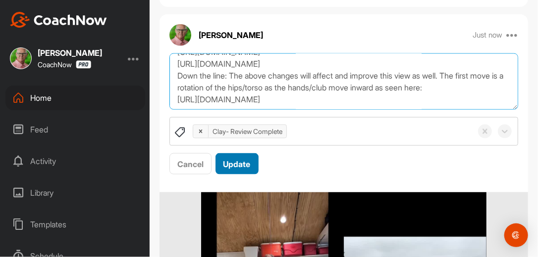
type textarea "Review Complete. 9/26/25 Morning Steve, Go USA. Thanks for sending in your swin…"
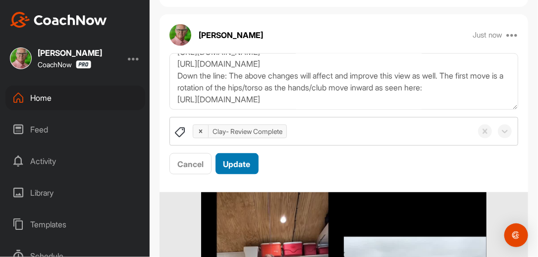
click at [257, 165] on button "Update" at bounding box center [236, 163] width 43 height 21
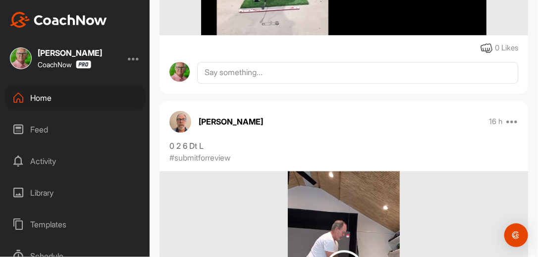
scroll to position [792, 0]
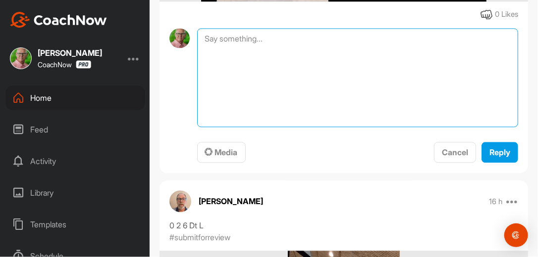
click at [273, 44] on textarea at bounding box center [357, 77] width 321 height 99
type textarea "Review Complete. 9-26-25"
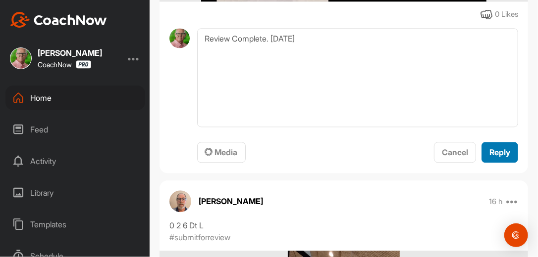
click at [494, 143] on button "Reply" at bounding box center [499, 152] width 37 height 21
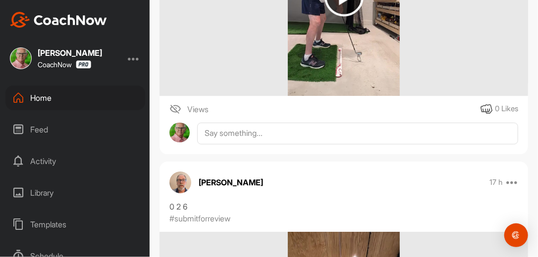
scroll to position [1141, 0]
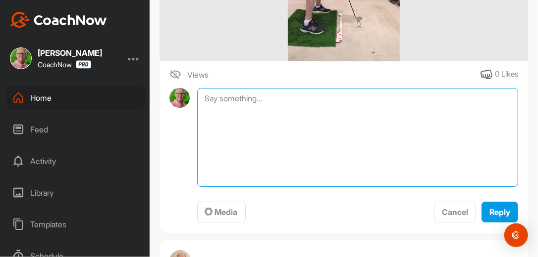
click at [289, 95] on textarea at bounding box center [357, 137] width 321 height 99
type textarea "Review Complete. 9-26-25"
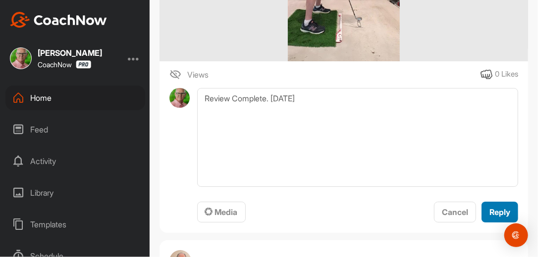
click at [486, 205] on button "Reply" at bounding box center [499, 212] width 37 height 21
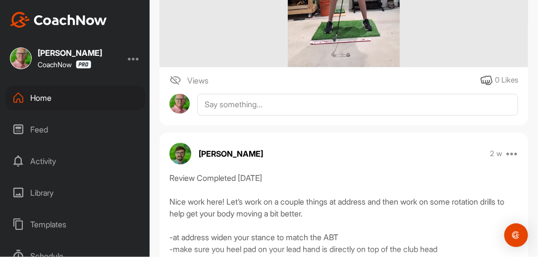
scroll to position [1553, 0]
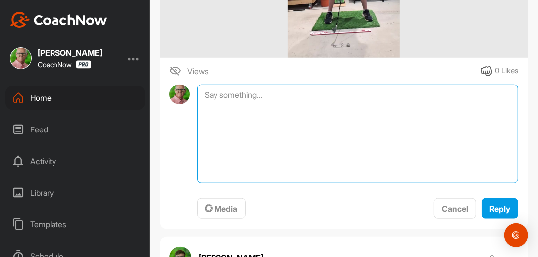
click at [265, 95] on textarea at bounding box center [357, 134] width 321 height 99
type textarea "Review Complete. 9-26-25"
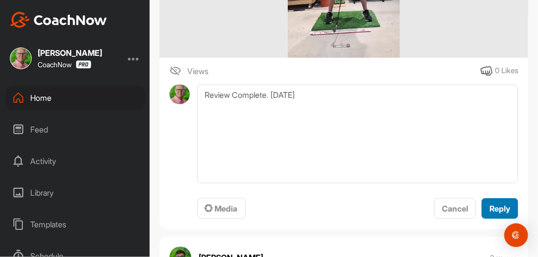
click at [489, 204] on span "Reply" at bounding box center [499, 209] width 21 height 10
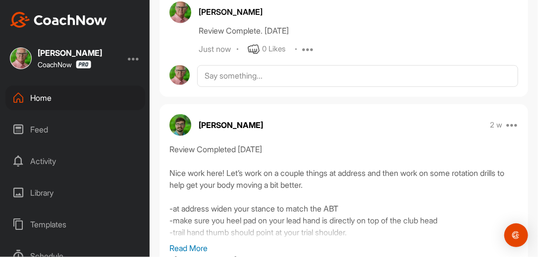
scroll to position [1727, 0]
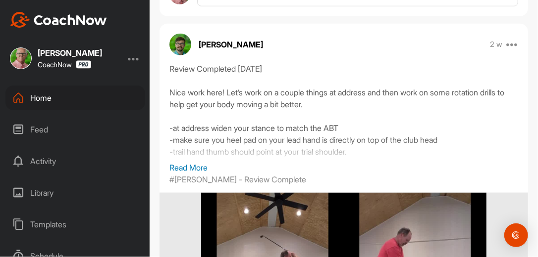
click at [199, 166] on p "Read More" at bounding box center [343, 168] width 349 height 12
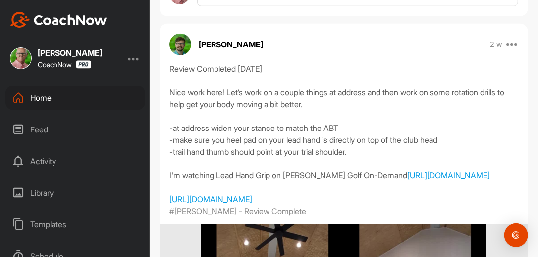
click at [49, 97] on div "Home" at bounding box center [75, 98] width 140 height 25
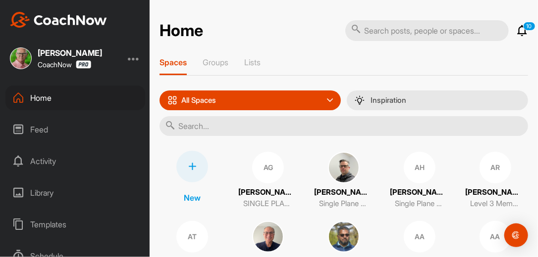
click at [229, 125] on input "text" at bounding box center [343, 126] width 368 height 20
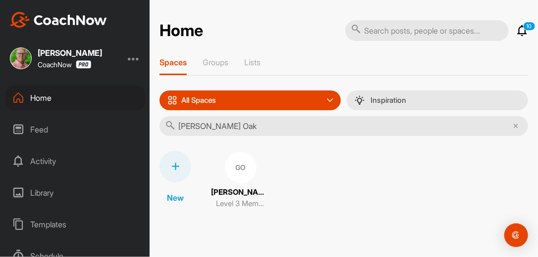
type input "Glen Oak"
click at [240, 168] on div "GO" at bounding box center [241, 168] width 32 height 32
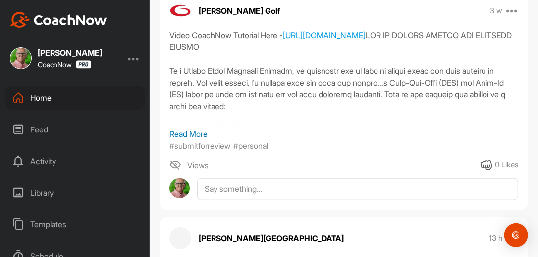
scroll to position [253, 0]
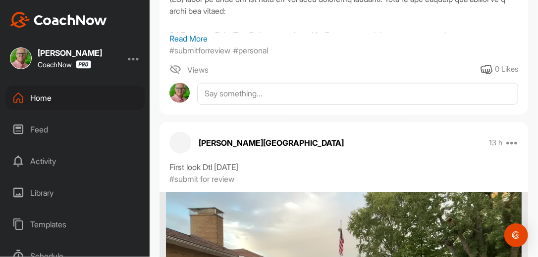
scroll to position [333, 0]
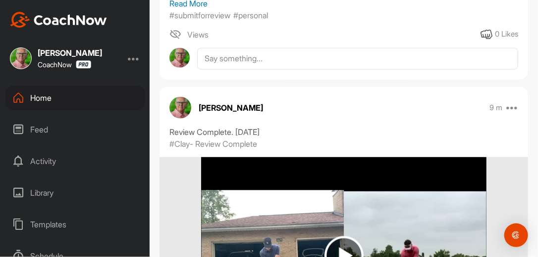
scroll to position [364, 0]
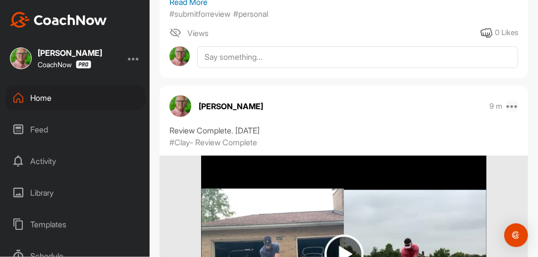
click at [507, 101] on icon at bounding box center [512, 107] width 12 height 12
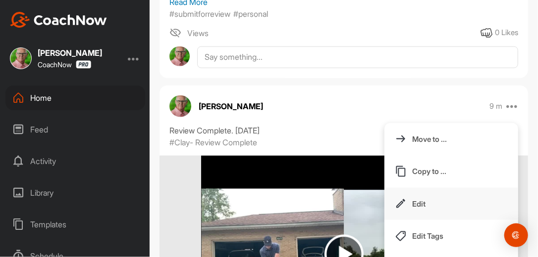
click at [419, 199] on p "Edit" at bounding box center [418, 204] width 13 height 10
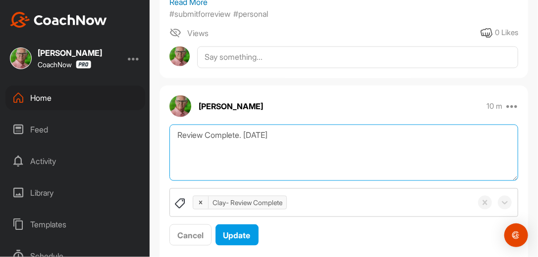
click at [286, 125] on textarea "Review Complete. [DATE]" at bounding box center [343, 153] width 349 height 57
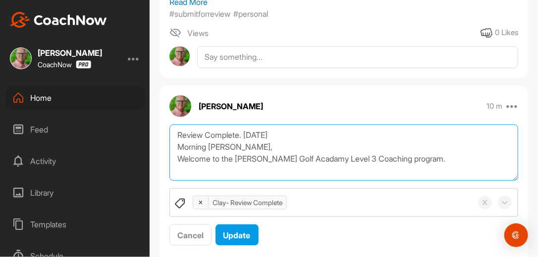
type textarea "Review Complete. [DATE] Morning [PERSON_NAME], Welcome to the [PERSON_NAME] Gol…"
